Goal: Navigation & Orientation: Find specific page/section

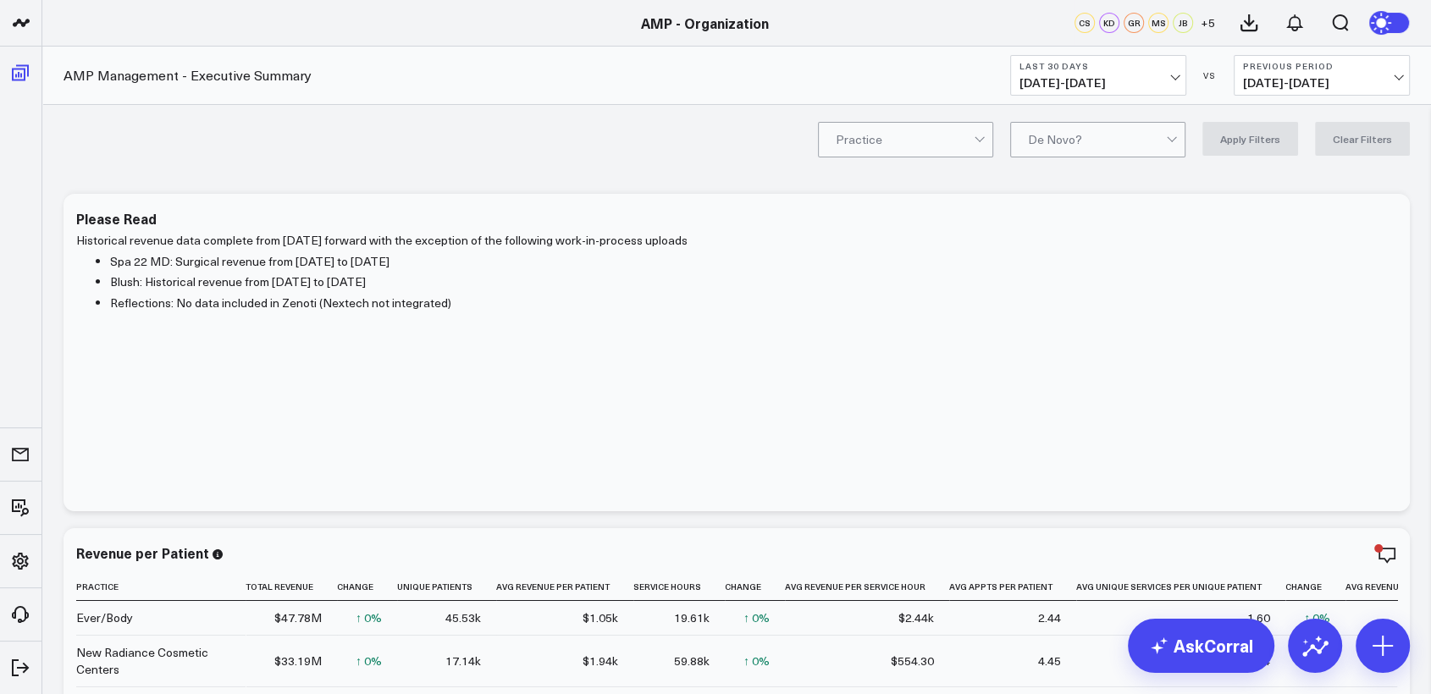
scroll to position [83, 0]
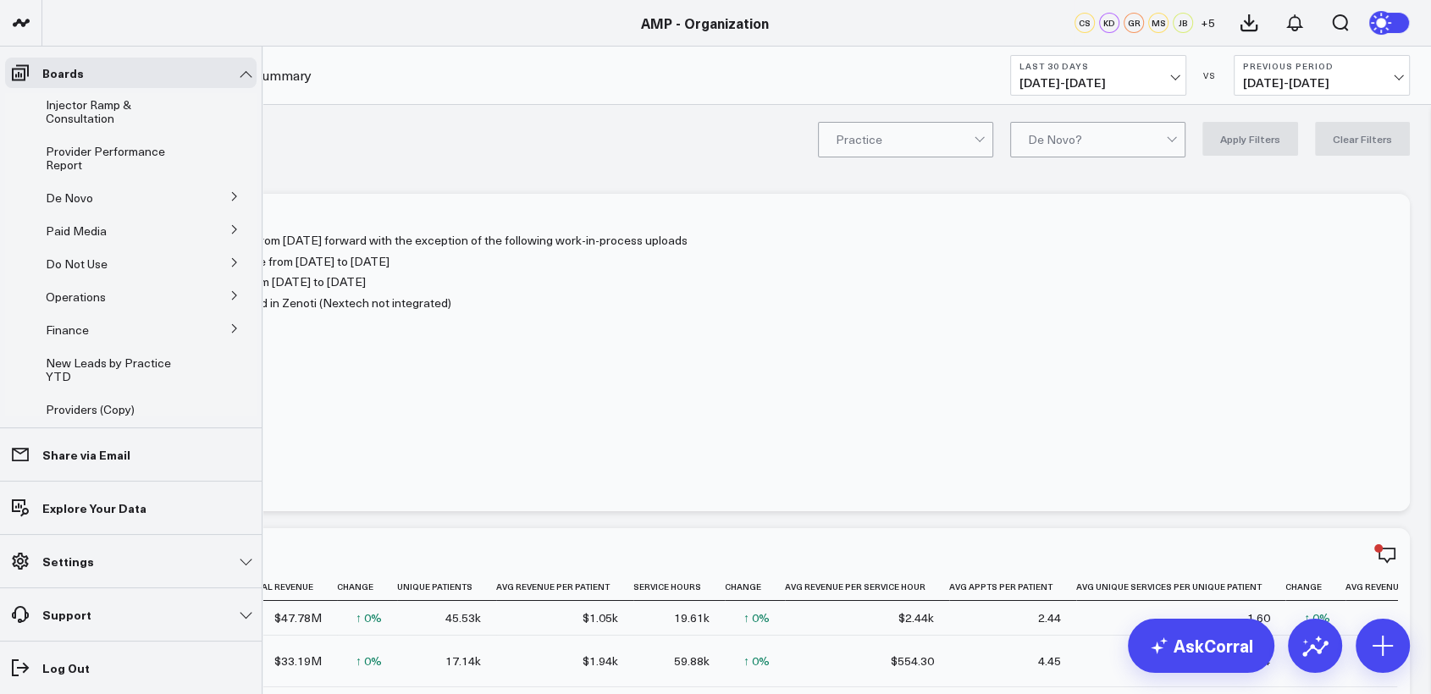
click at [230, 198] on icon at bounding box center [235, 196] width 10 height 10
click at [88, 277] on span "De Novo Charts" at bounding box center [99, 272] width 86 height 16
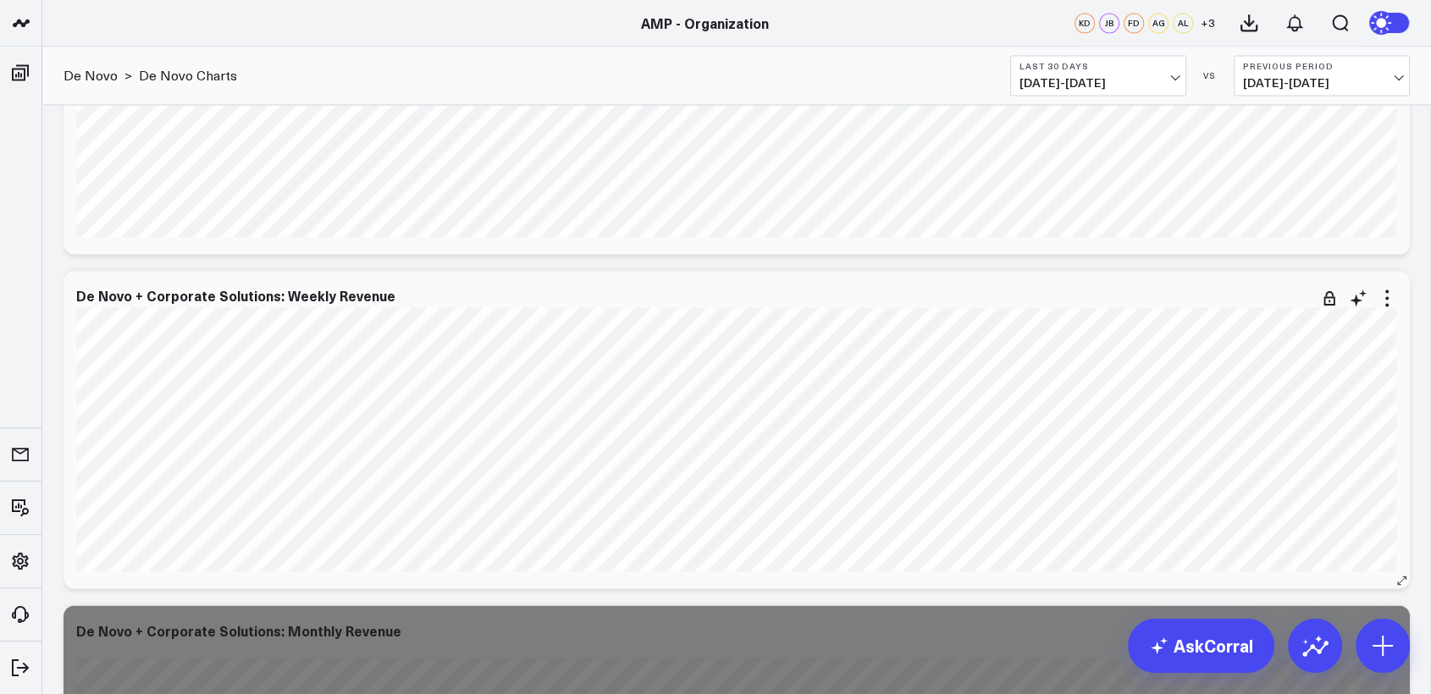
scroll to position [3417, 0]
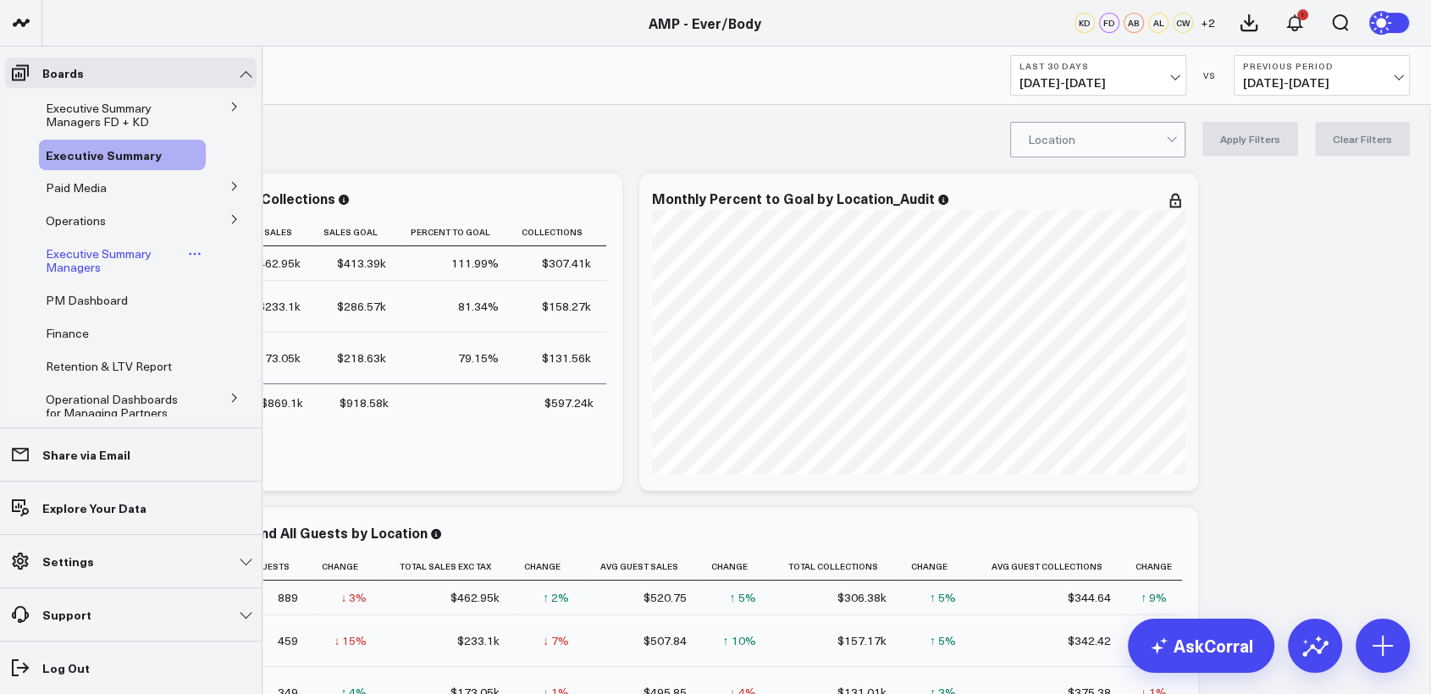
click at [79, 265] on span "Executive Summary Managers" at bounding box center [99, 261] width 106 height 30
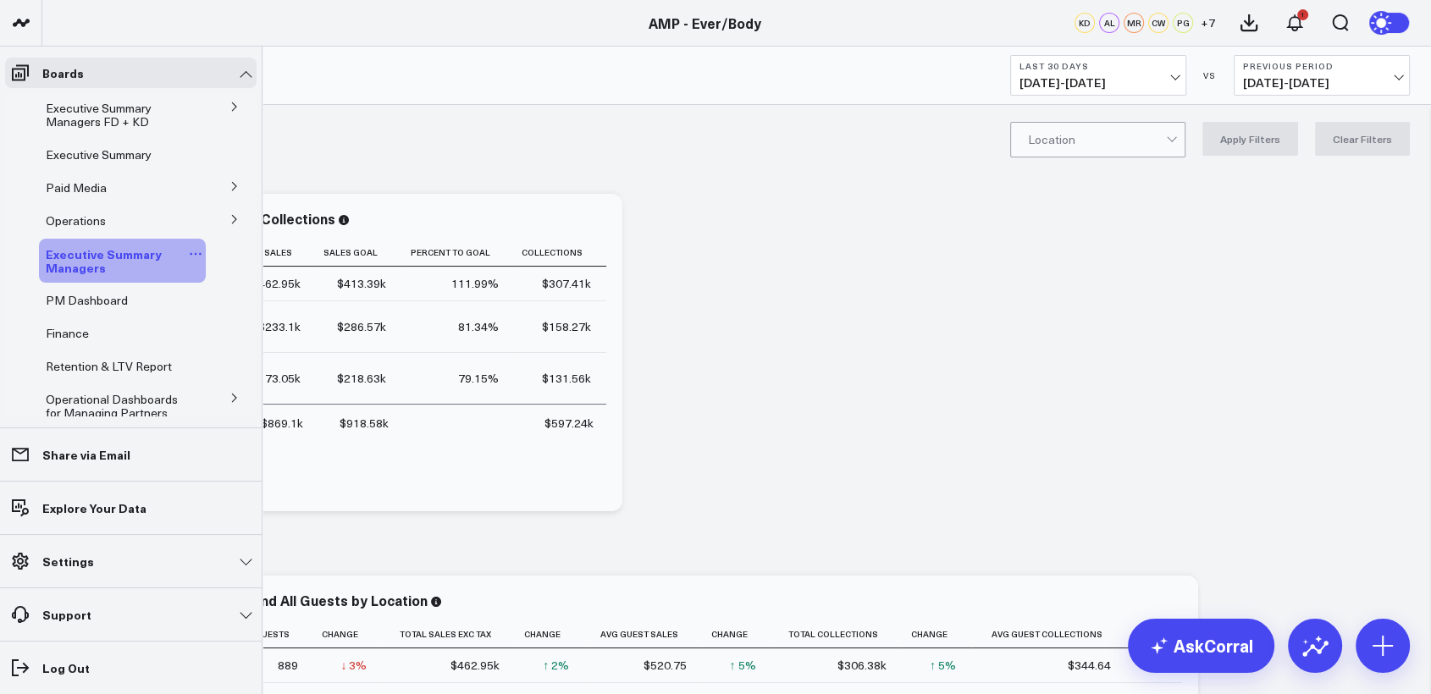
scroll to position [190, 0]
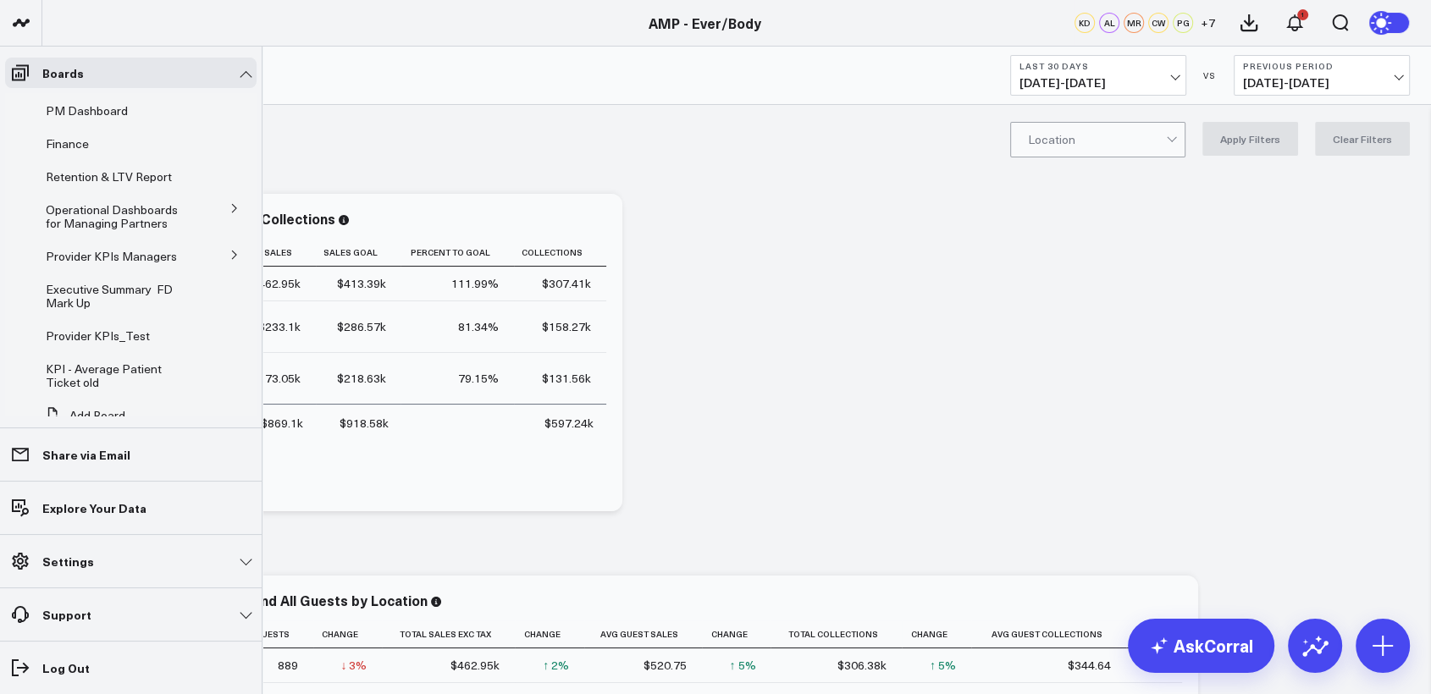
click at [230, 256] on icon at bounding box center [235, 255] width 10 height 10
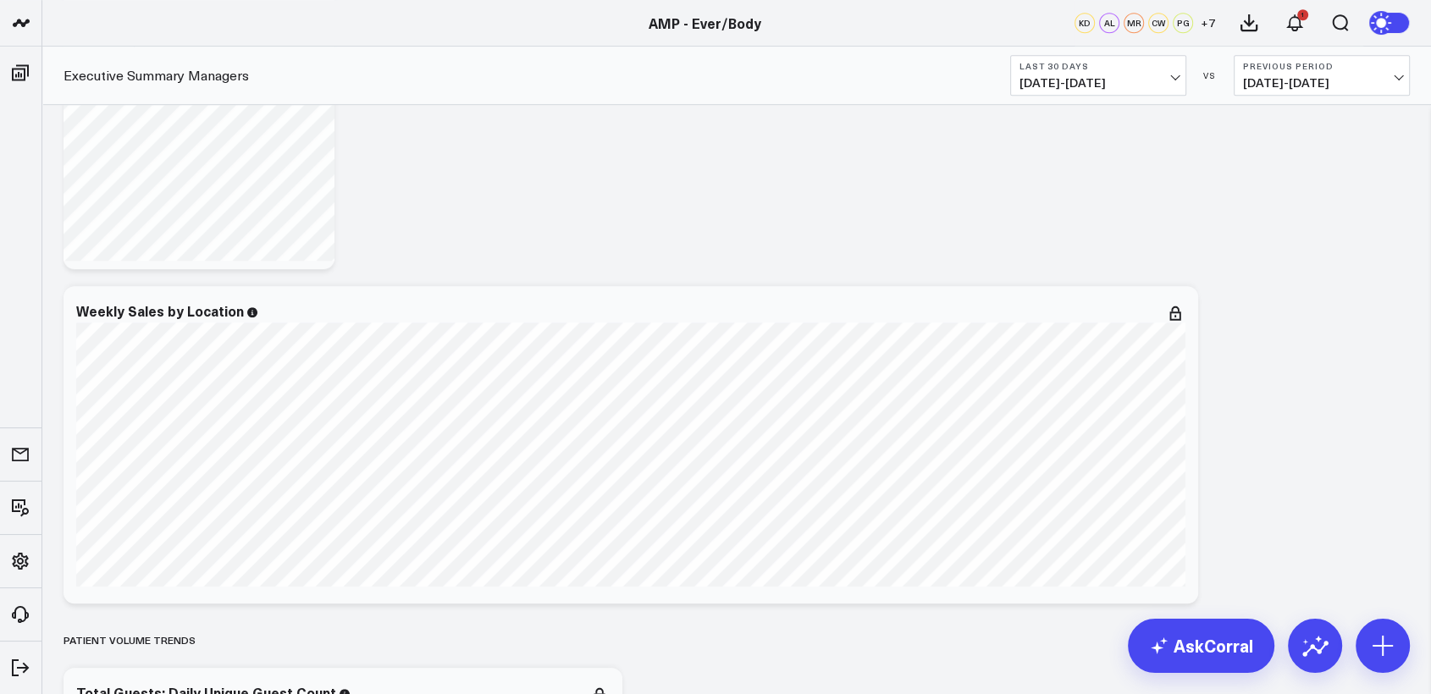
scroll to position [1342, 0]
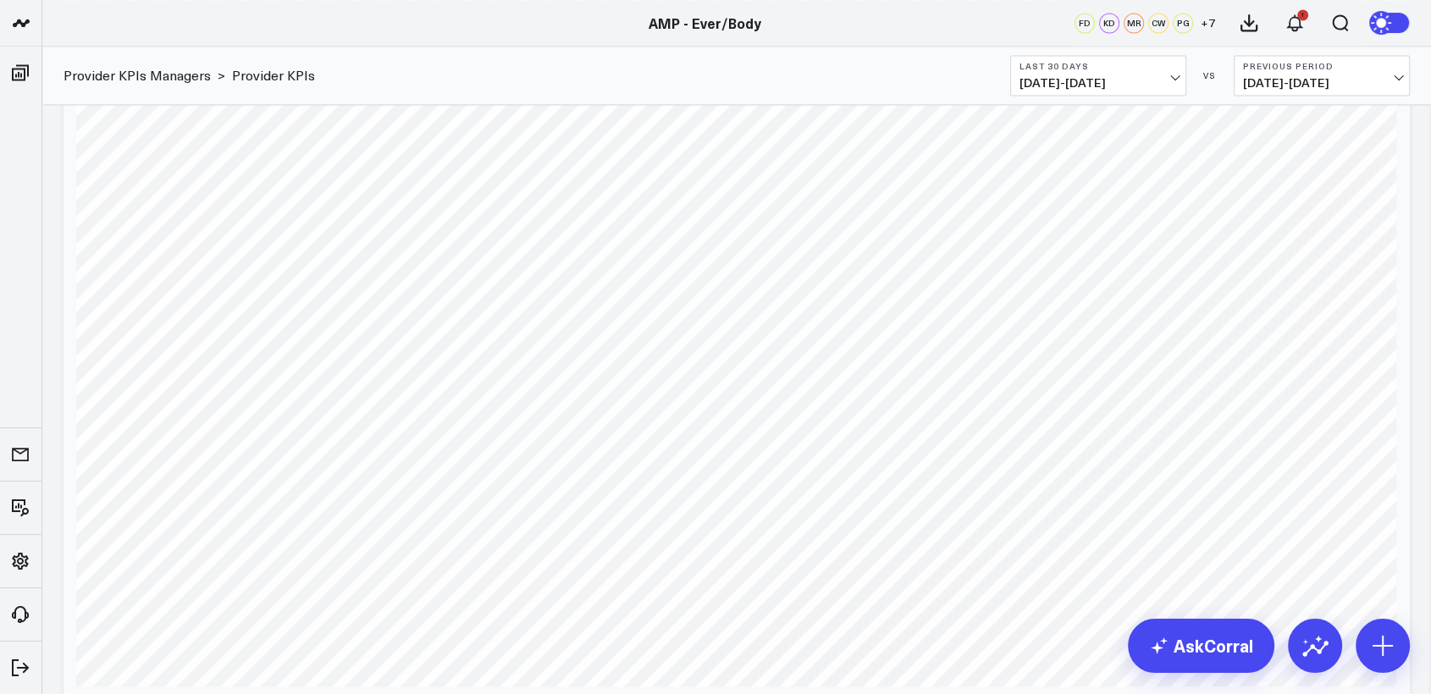
scroll to position [2889, 0]
